Goal: Check status: Check status

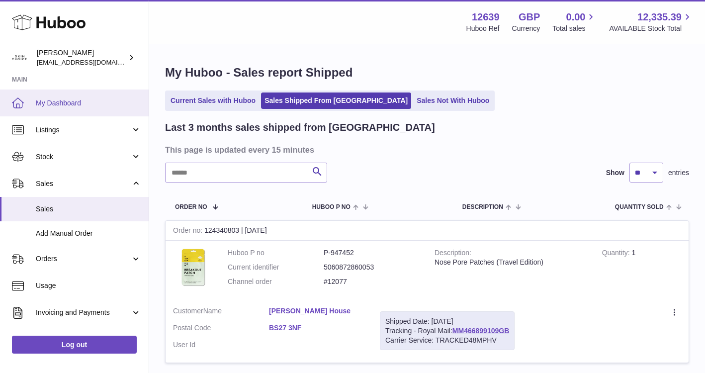
click at [101, 105] on span "My Dashboard" at bounding box center [88, 102] width 105 height 9
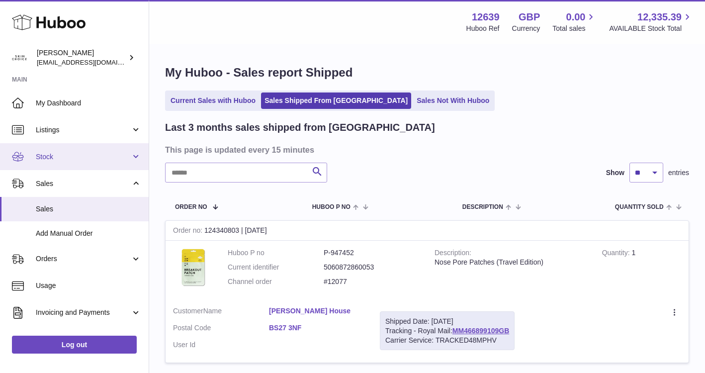
click at [107, 159] on span "Stock" at bounding box center [83, 156] width 95 height 9
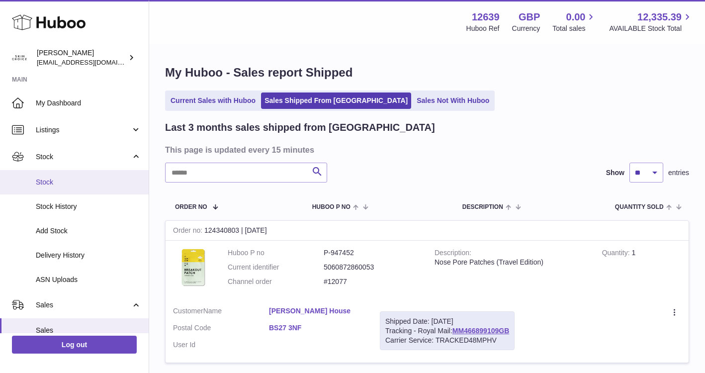
click at [98, 185] on span "Stock" at bounding box center [88, 181] width 105 height 9
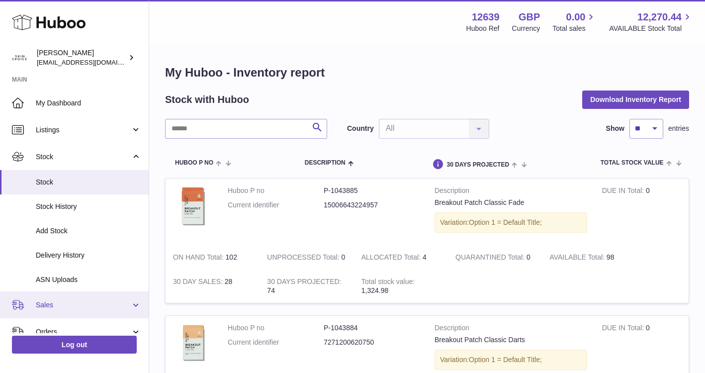
click at [93, 303] on span "Sales" at bounding box center [83, 304] width 95 height 9
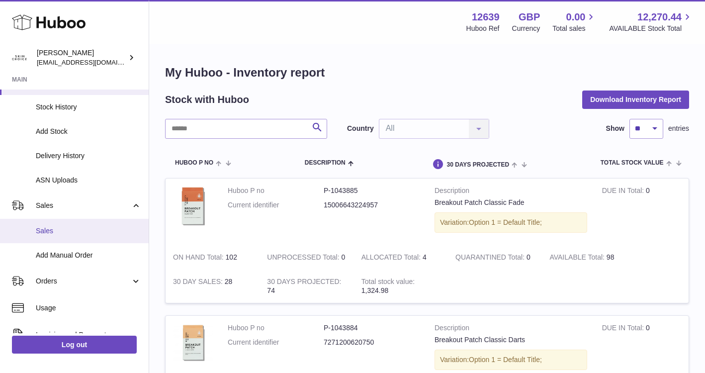
click at [77, 234] on span "Sales" at bounding box center [88, 230] width 105 height 9
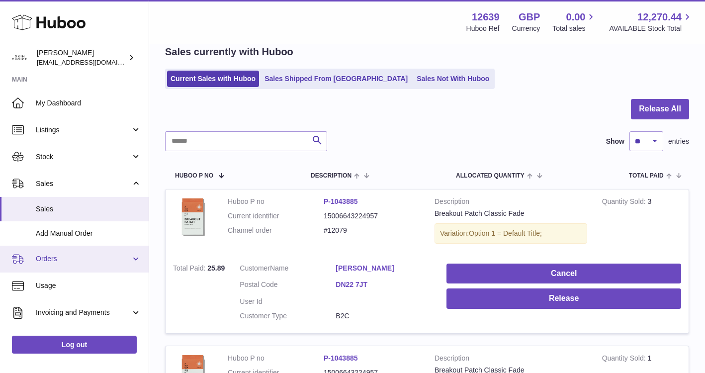
click at [103, 264] on link "Orders" at bounding box center [74, 258] width 149 height 27
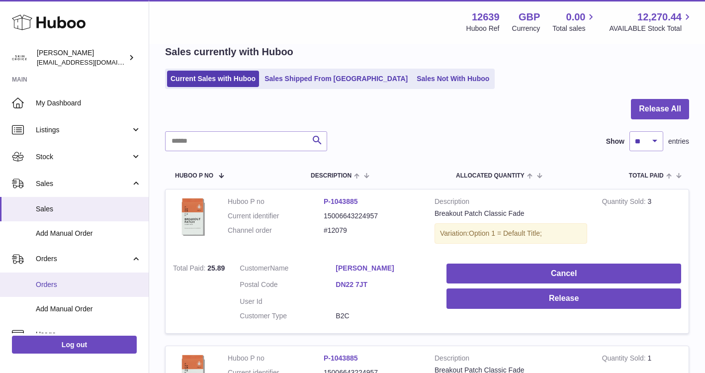
click at [79, 282] on span "Orders" at bounding box center [88, 284] width 105 height 9
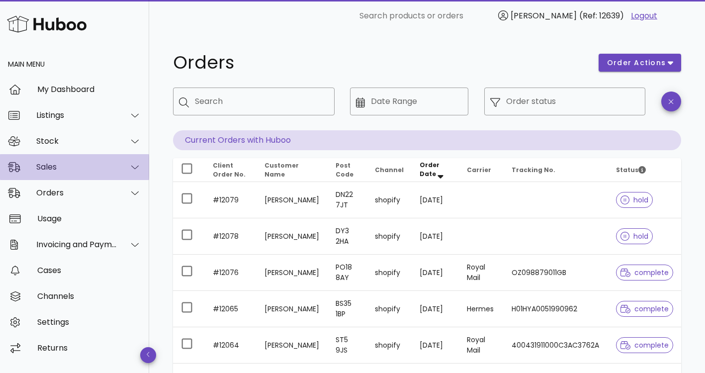
click at [133, 156] on div at bounding box center [129, 167] width 24 height 25
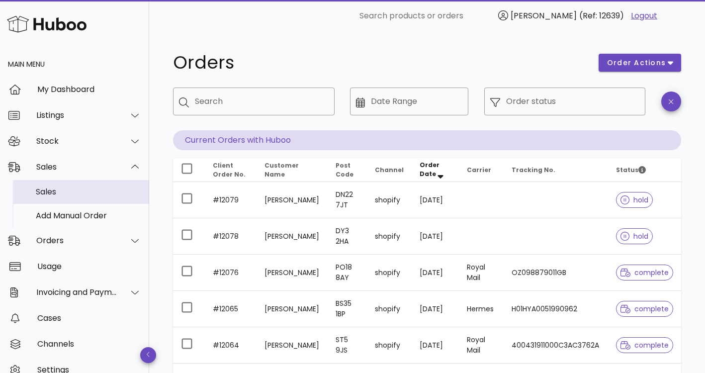
click at [121, 187] on div "Sales" at bounding box center [88, 191] width 105 height 9
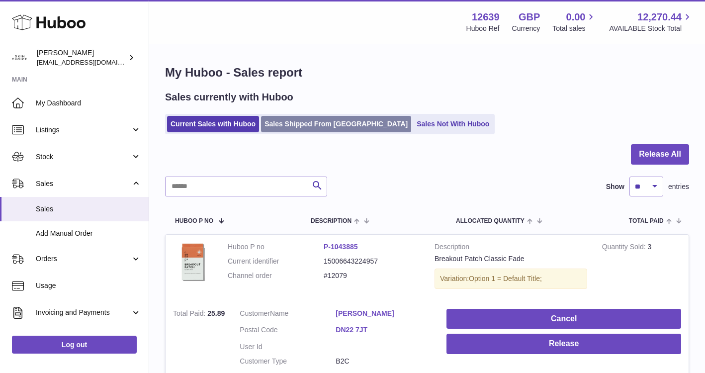
click at [296, 122] on link "Sales Shipped From [GEOGRAPHIC_DATA]" at bounding box center [336, 124] width 150 height 16
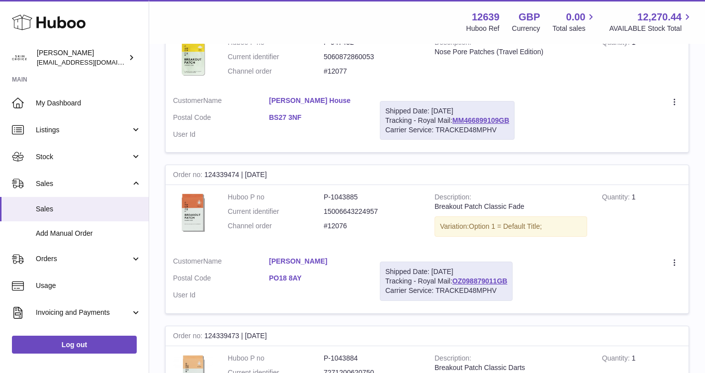
scroll to position [199, 0]
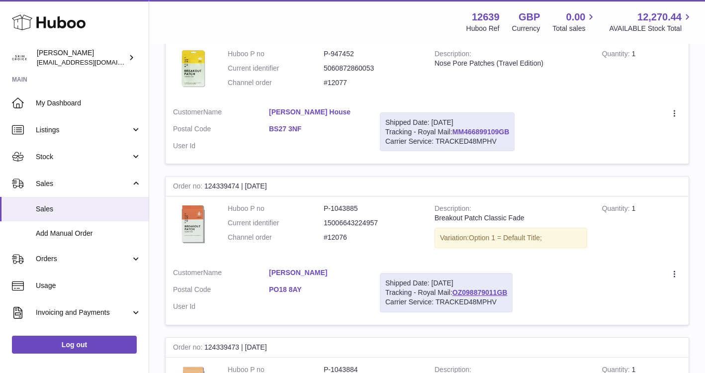
drag, startPoint x: 516, startPoint y: 131, endPoint x: 454, endPoint y: 131, distance: 62.1
click at [454, 131] on div "Shipped Date: [DATE] Tracking - Royal Mail: MM466899109GB Carrier Service: TRAC…" at bounding box center [447, 131] width 135 height 39
copy link "MM466899109GB"
